Goal: Task Accomplishment & Management: Manage account settings

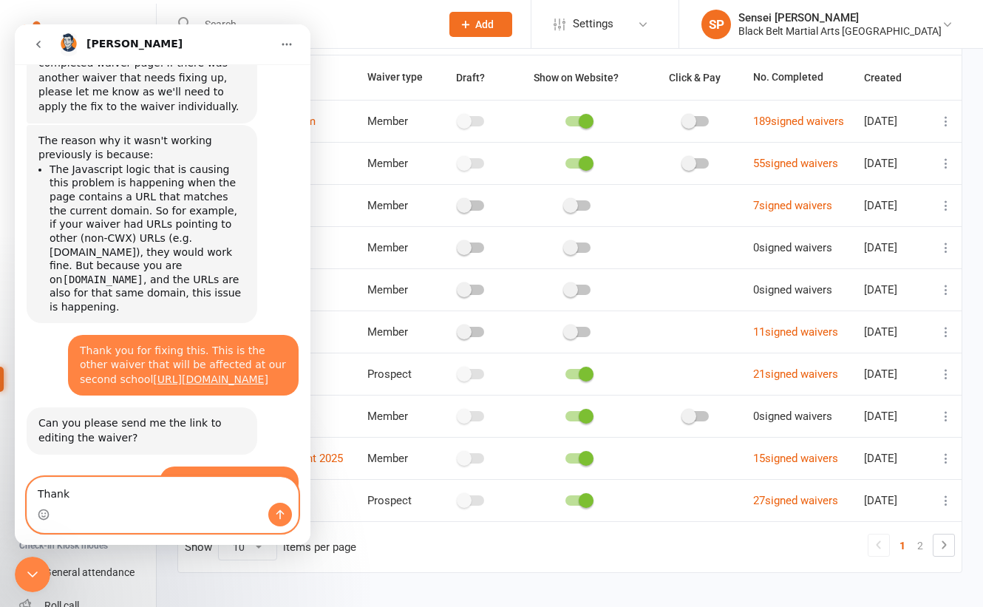
scroll to position [98, 0]
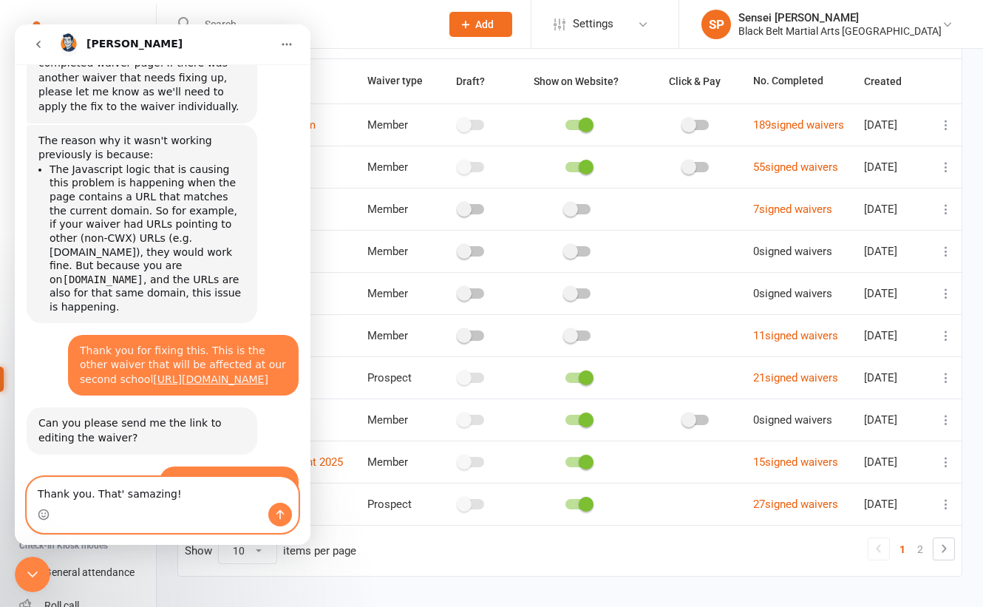
click at [120, 496] on textarea "Thank you. That' samazing!" at bounding box center [162, 490] width 271 height 25
type textarea "Thank you. That's amazing!"
click at [275, 512] on icon "Send a message…" at bounding box center [280, 515] width 12 height 12
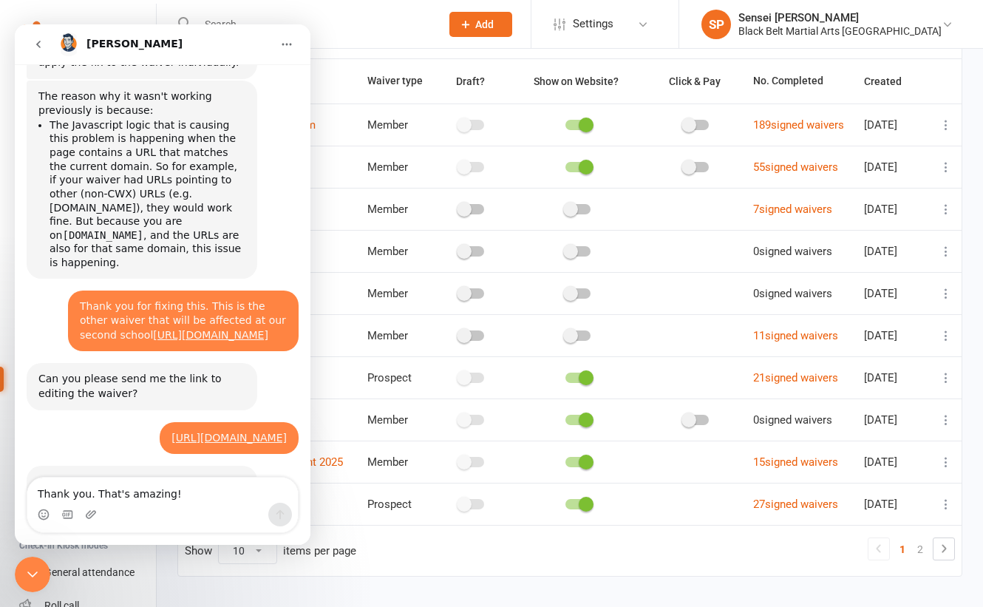
click at [35, 570] on icon "Close Intercom Messenger" at bounding box center [33, 574] width 18 height 18
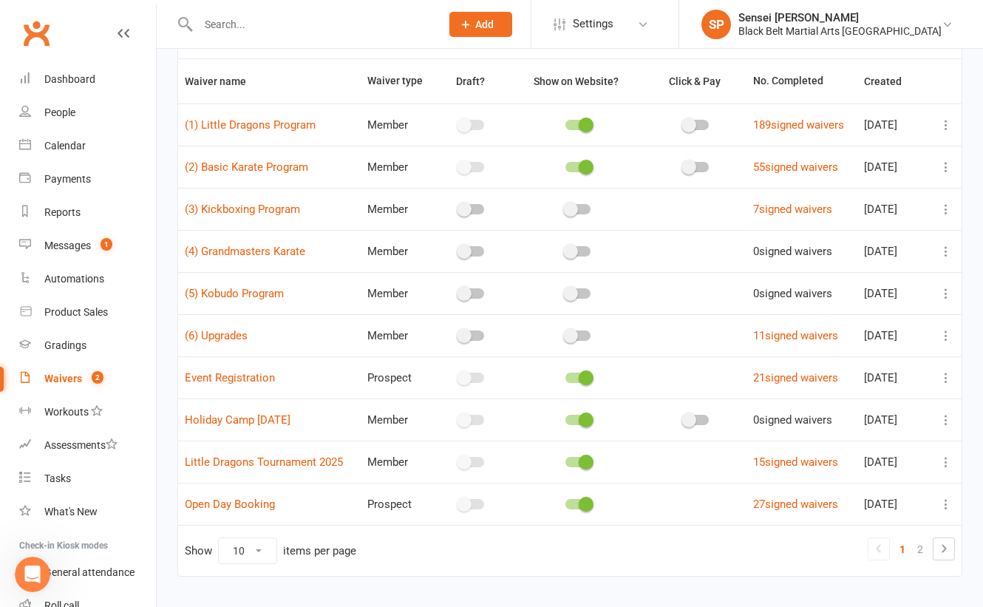
click at [167, 319] on div "Filter Waiver name Waiver type Draft? Show on Website? Click & Pay No. Complete…" at bounding box center [570, 310] width 826 height 615
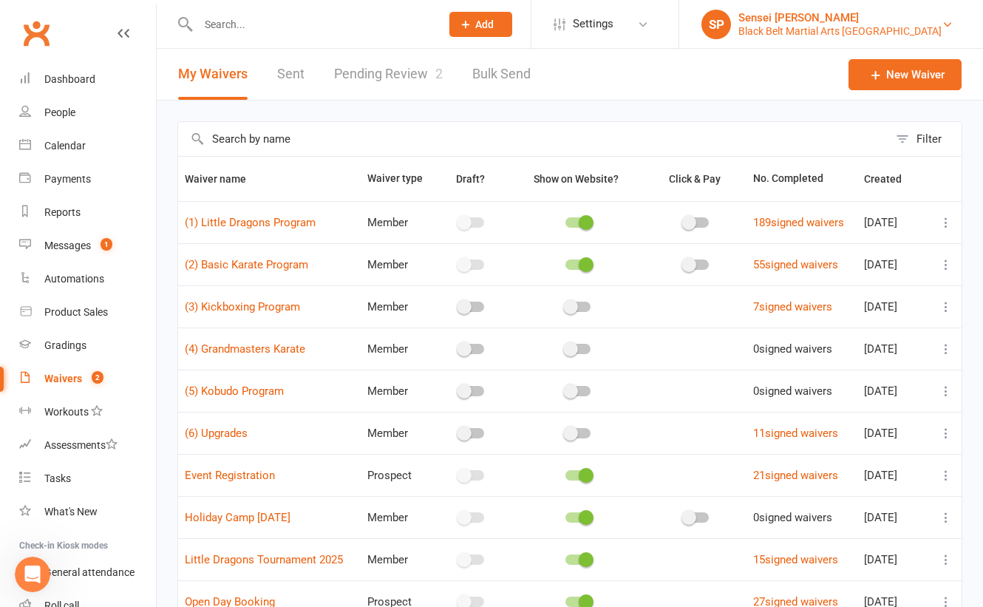
click at [869, 12] on div "Sensei [PERSON_NAME]" at bounding box center [839, 17] width 203 height 13
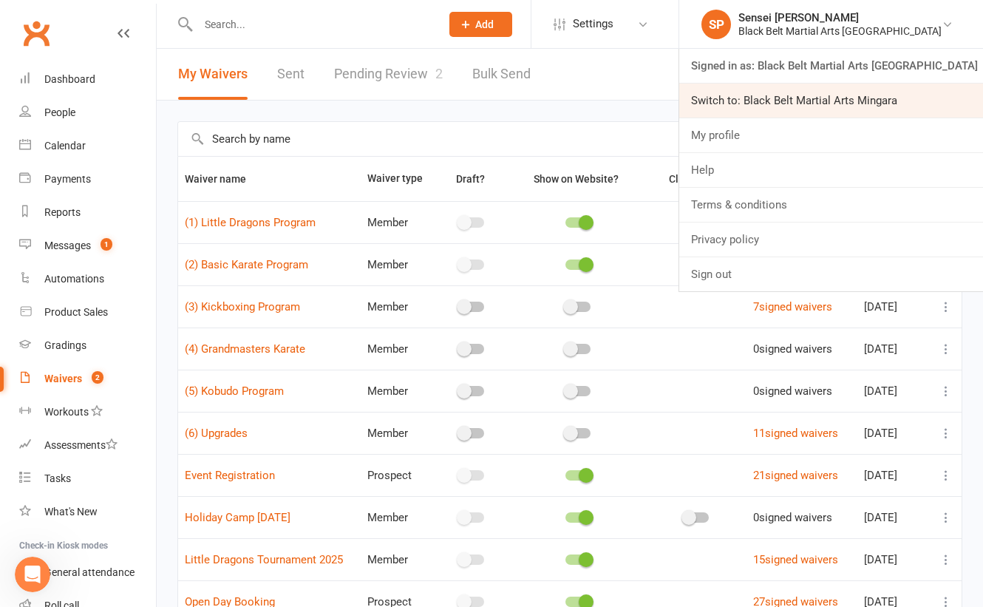
click at [813, 102] on link "Switch to: Black Belt Martial Arts Mingara" at bounding box center [831, 101] width 304 height 34
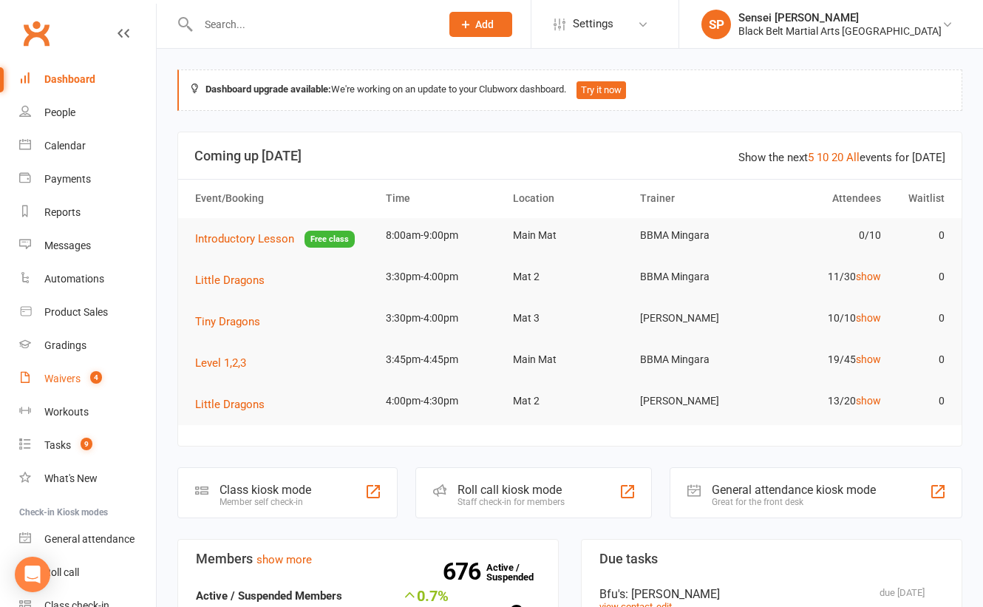
click at [76, 376] on div "Waivers" at bounding box center [62, 379] width 36 height 12
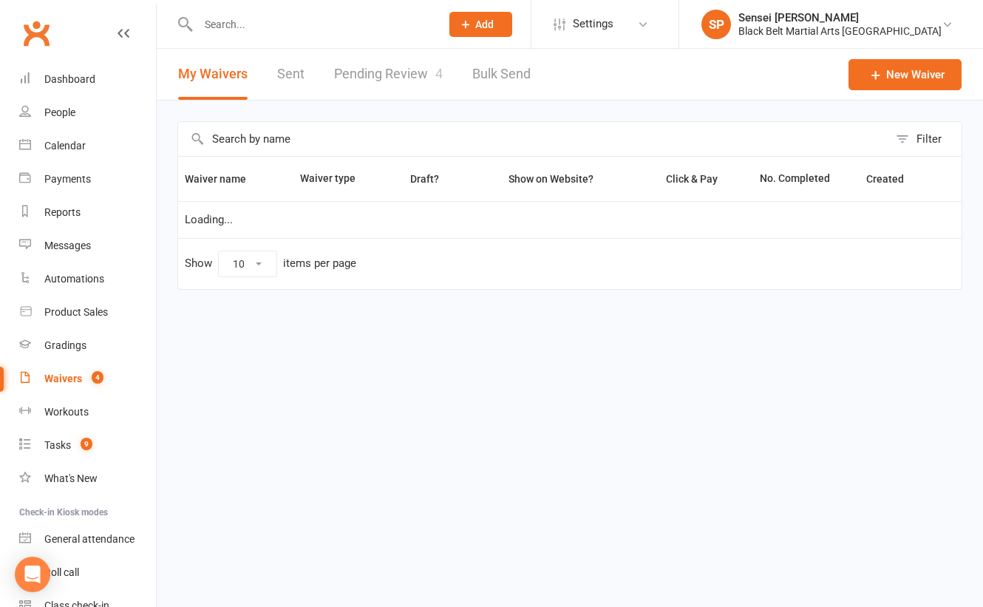
click at [378, 72] on link "Pending Review 4" at bounding box center [388, 74] width 109 height 51
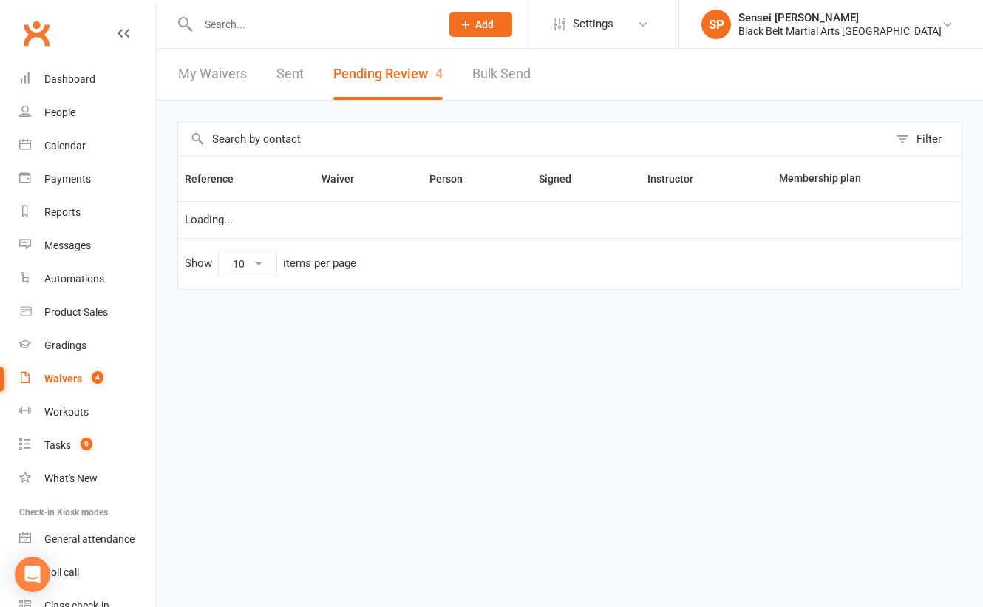
select select "50"
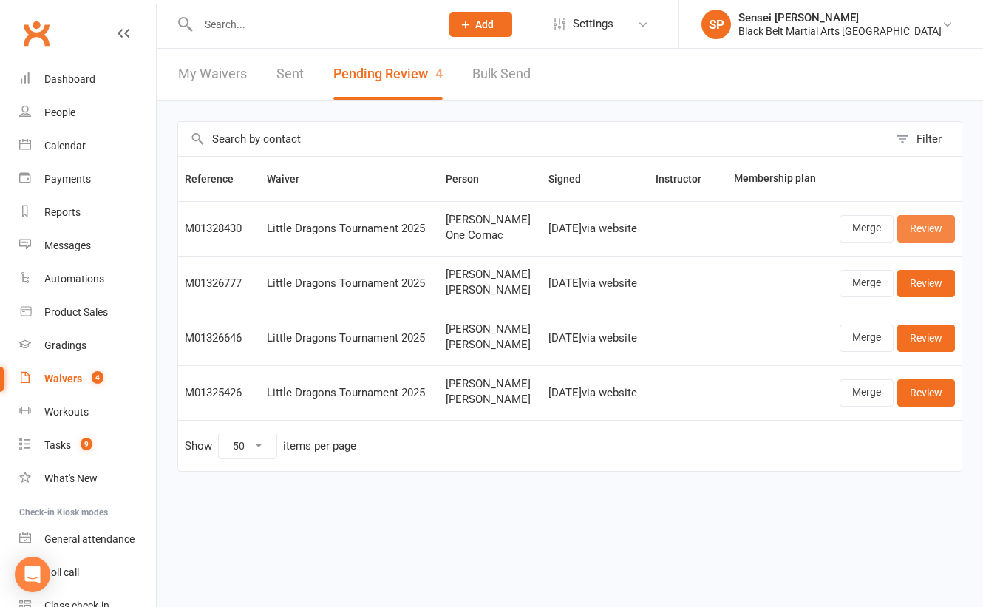
click at [931, 231] on link "Review" at bounding box center [926, 228] width 58 height 27
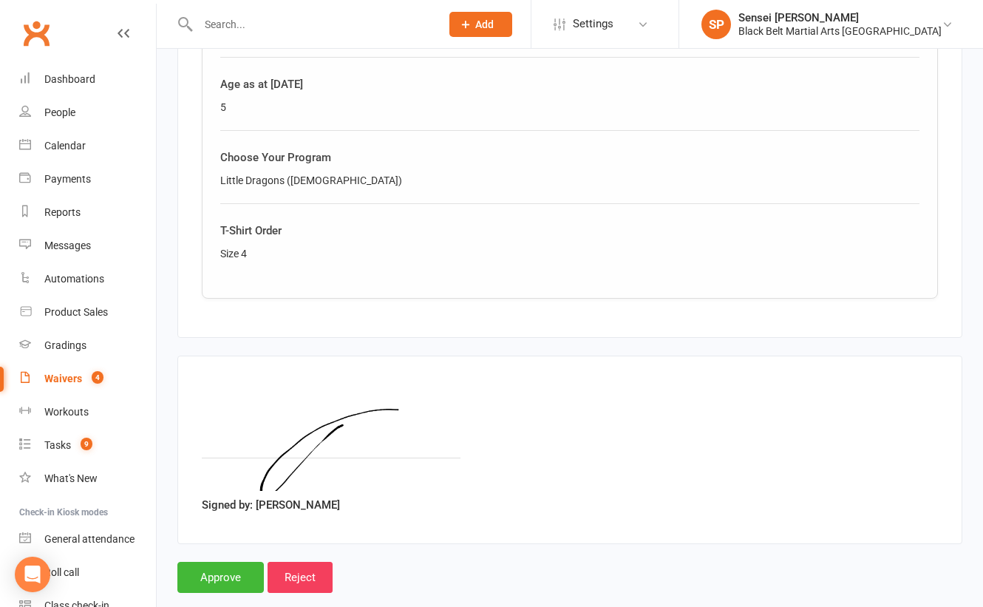
scroll to position [1113, 0]
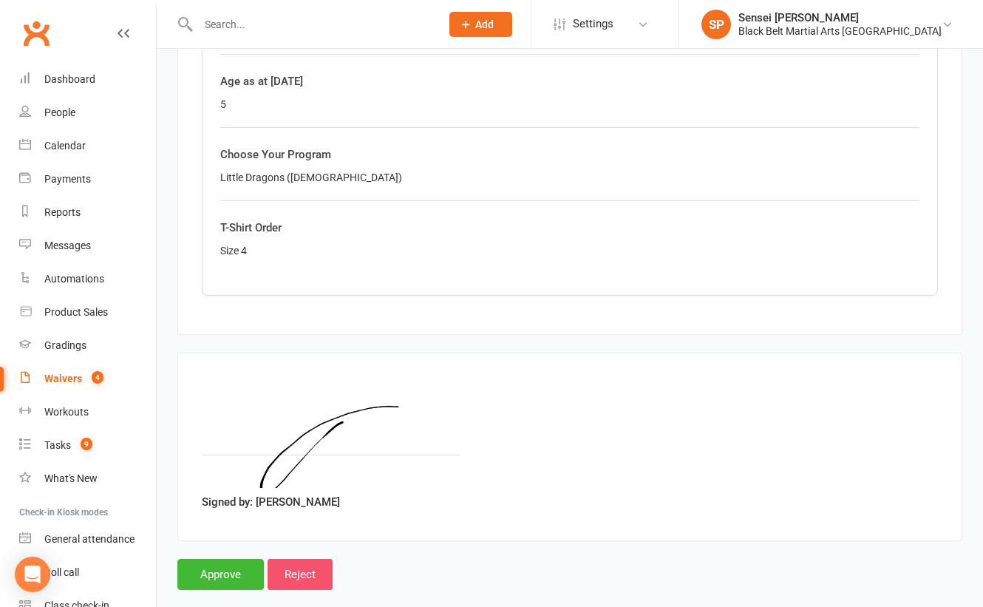
click at [290, 559] on input "Reject" at bounding box center [300, 574] width 65 height 31
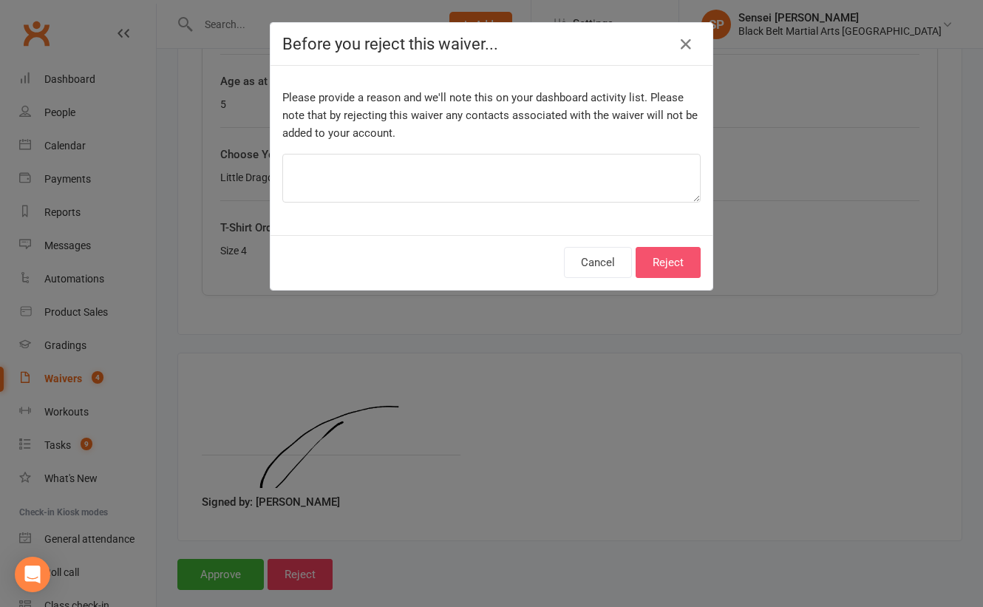
click at [681, 256] on button "Reject" at bounding box center [668, 262] width 65 height 31
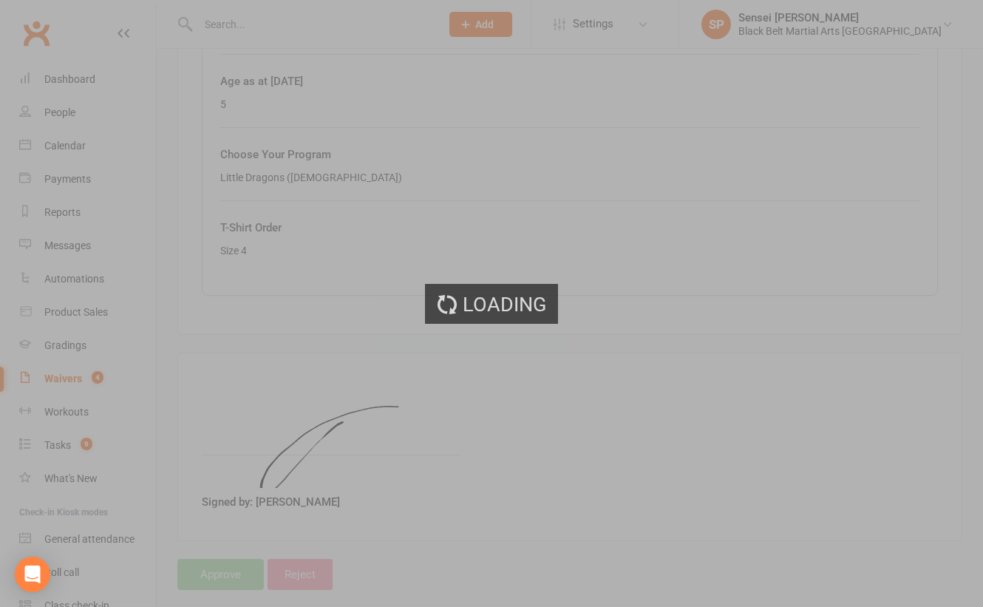
select select "50"
